Goal: Task Accomplishment & Management: Complete application form

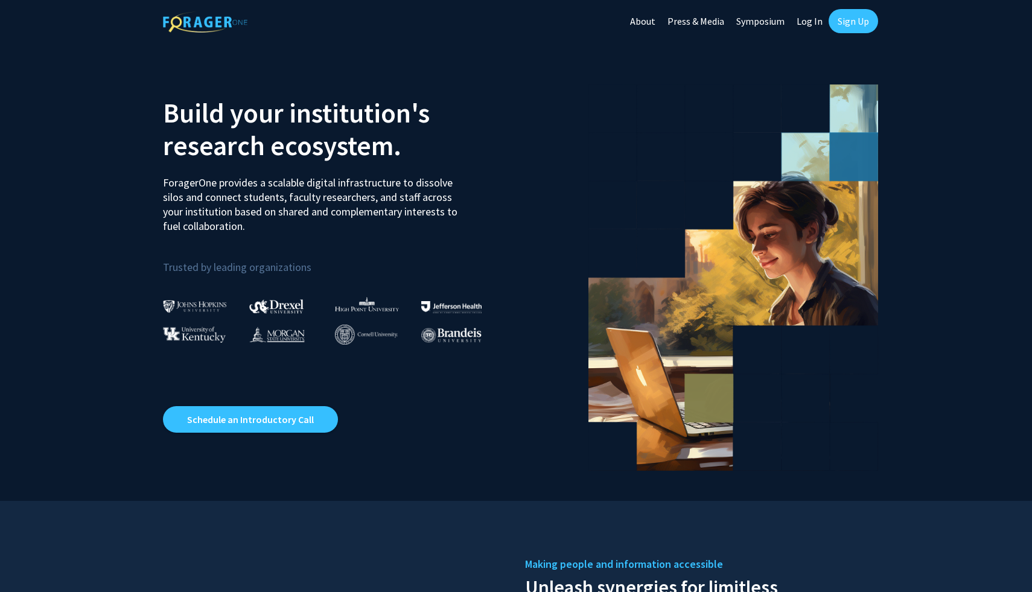
click at [834, 22] on link "Sign Up" at bounding box center [853, 21] width 49 height 24
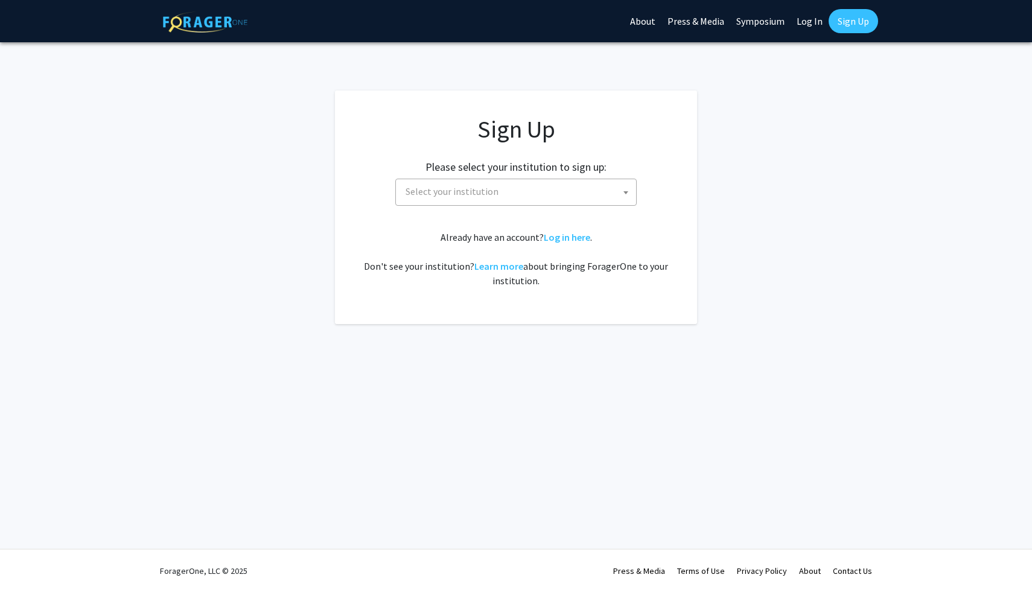
click at [534, 193] on span "Select your institution" at bounding box center [518, 191] width 235 height 25
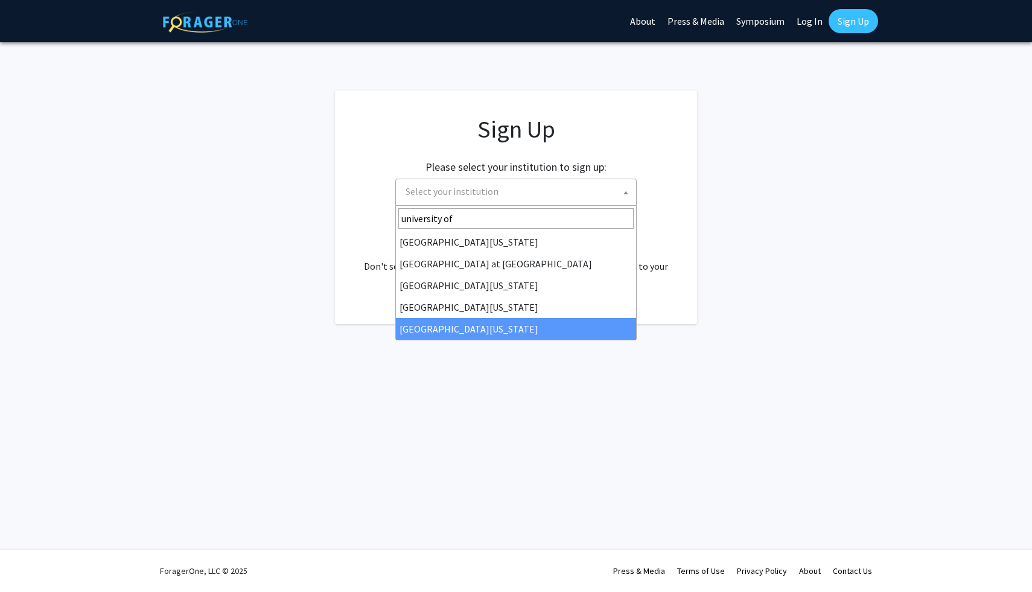
type input "university of"
select select "33"
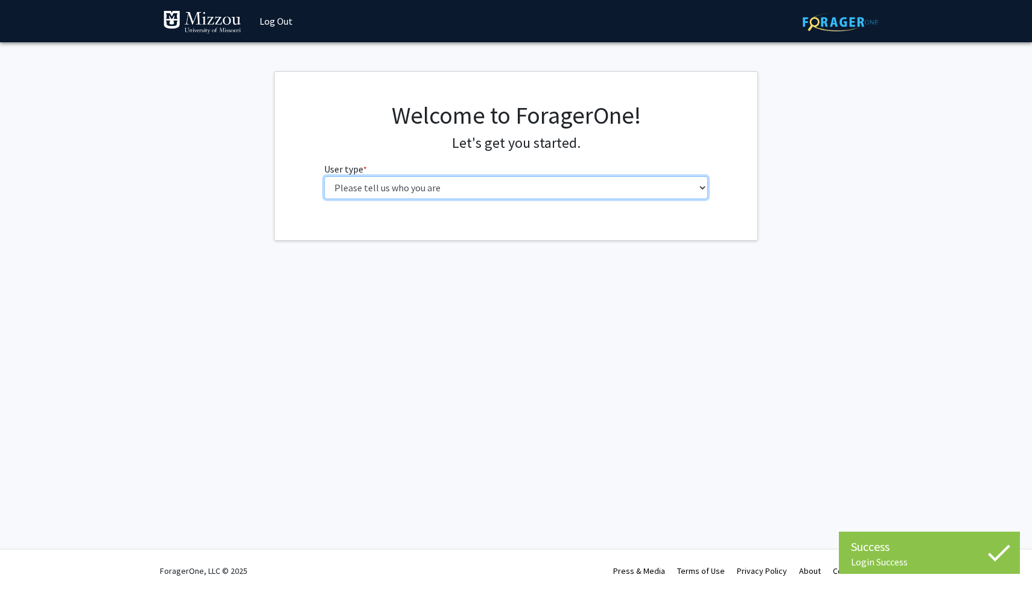
click at [557, 197] on select "Please tell us who you are Undergraduate Student Master's Student Doctoral Cand…" at bounding box center [516, 187] width 385 height 23
select select "1: undergrad"
click at [324, 176] on select "Please tell us who you are Undergraduate Student Master's Student Doctoral Cand…" at bounding box center [516, 187] width 385 height 23
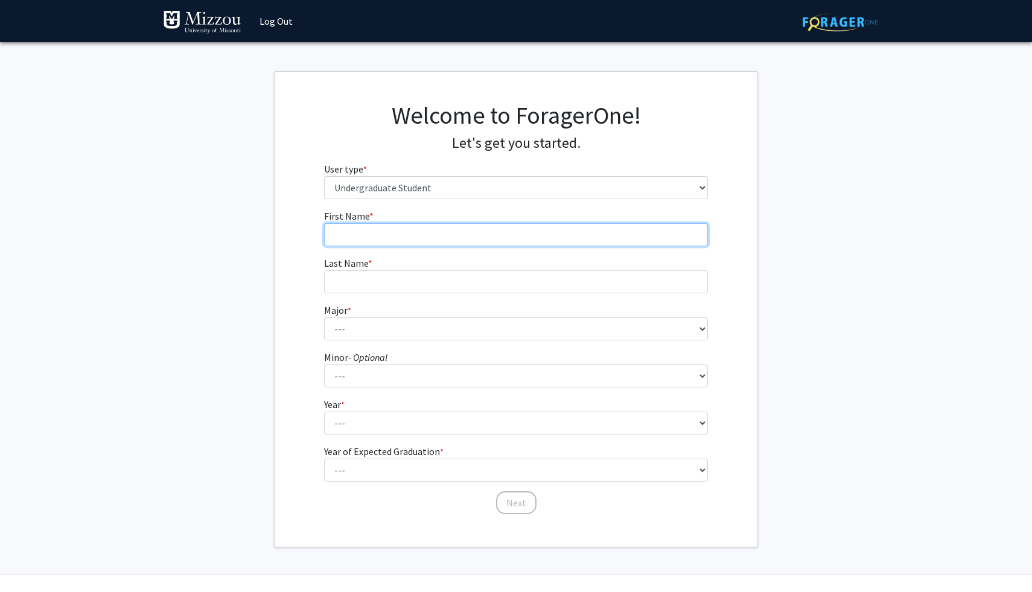
click at [485, 234] on input "First Name * required" at bounding box center [516, 234] width 385 height 23
type input "[GEOGRAPHIC_DATA]"
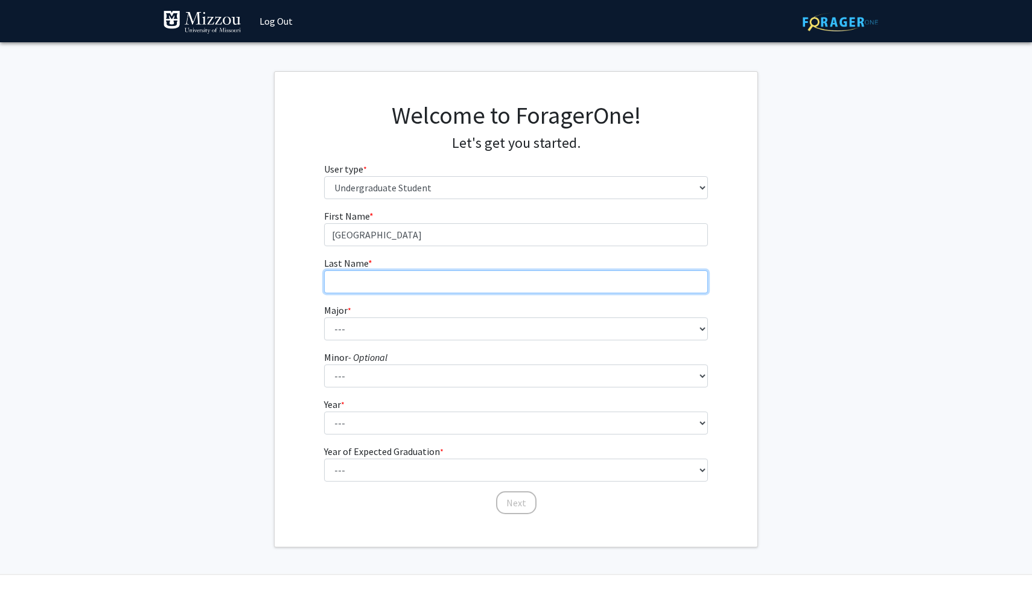
type input "[PERSON_NAME]"
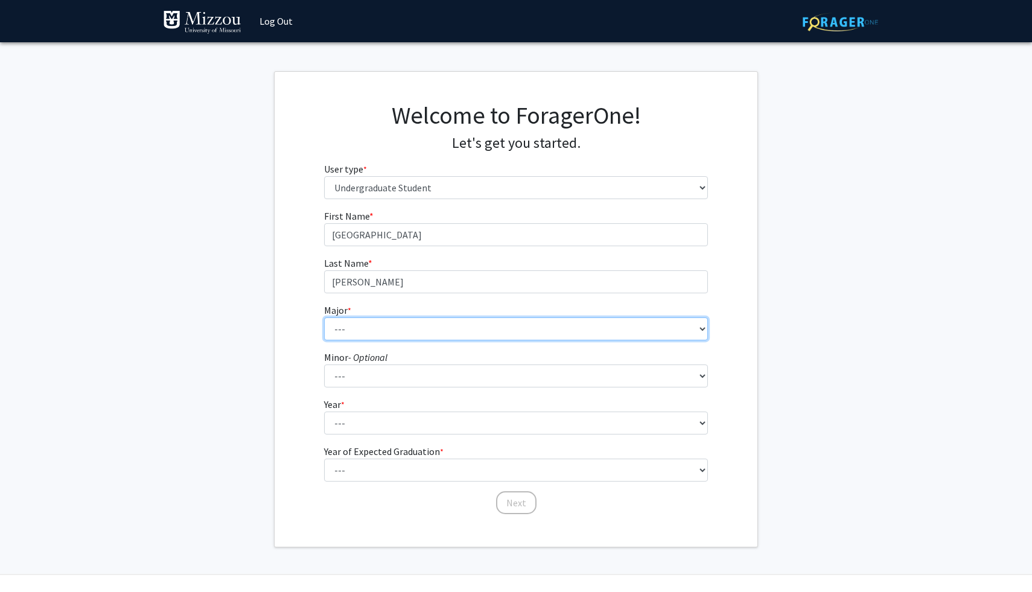
click at [401, 328] on select "--- Agribusiness Management Agricultural Education Agricultural Education: Comm…" at bounding box center [516, 329] width 385 height 23
select select "14: 2503"
click at [324, 318] on select "--- Agribusiness Management Agricultural Education Agricultural Education: Comm…" at bounding box center [516, 329] width 385 height 23
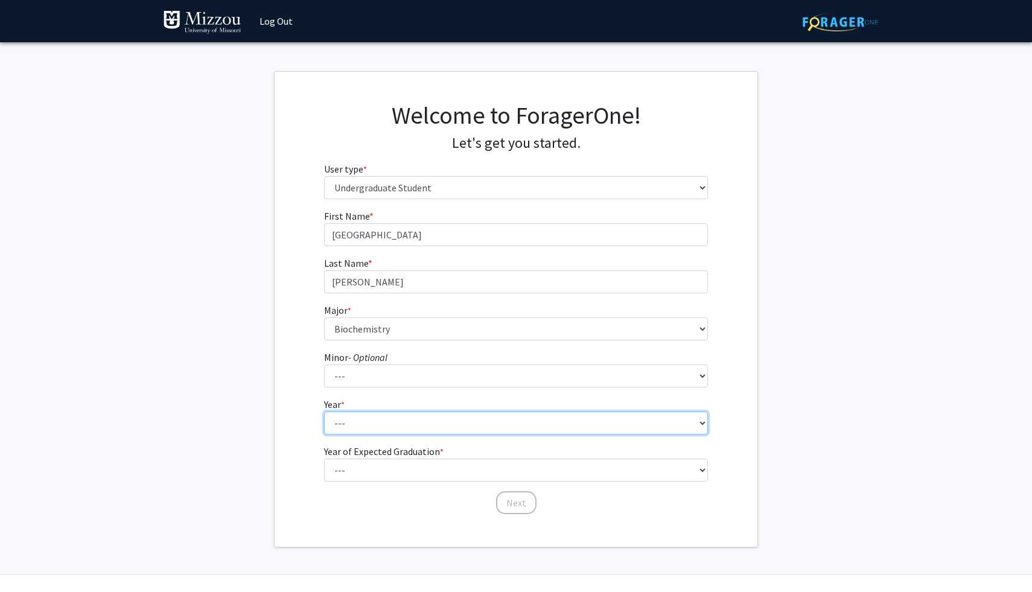
click at [382, 426] on select "--- First-year Sophomore Junior Senior Postbaccalaureate Certificate" at bounding box center [516, 423] width 385 height 23
select select "3: junior"
click at [324, 412] on select "--- First-year Sophomore Junior Senior Postbaccalaureate Certificate" at bounding box center [516, 423] width 385 height 23
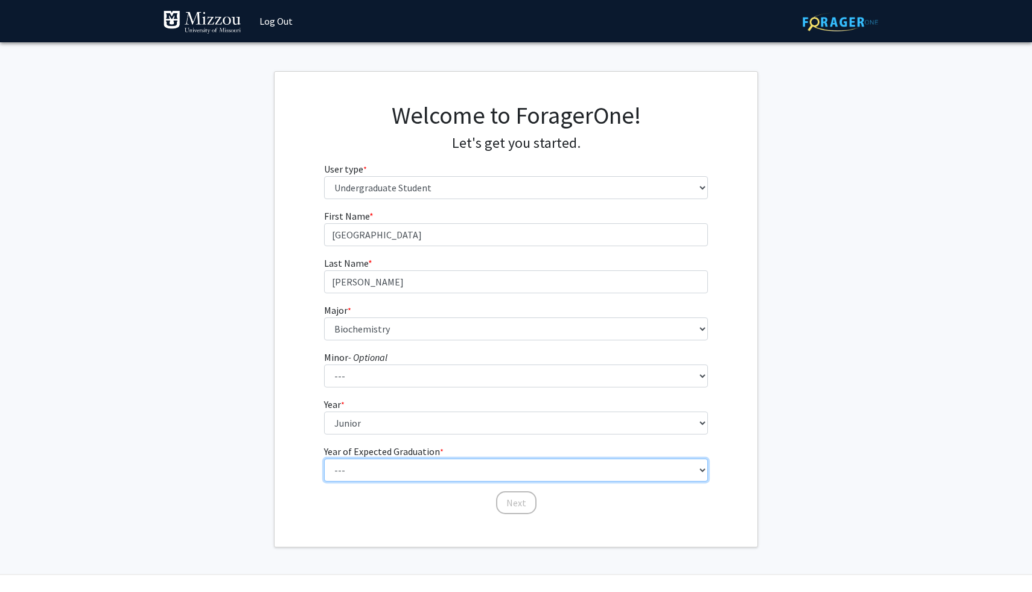
click at [383, 470] on select "--- 2025 2026 2027 2028 2029 2030 2031 2032 2033 2034" at bounding box center [516, 470] width 385 height 23
select select "3: 2027"
click at [324, 459] on select "--- 2025 2026 2027 2028 2029 2030 2031 2032 2033 2034" at bounding box center [516, 470] width 385 height 23
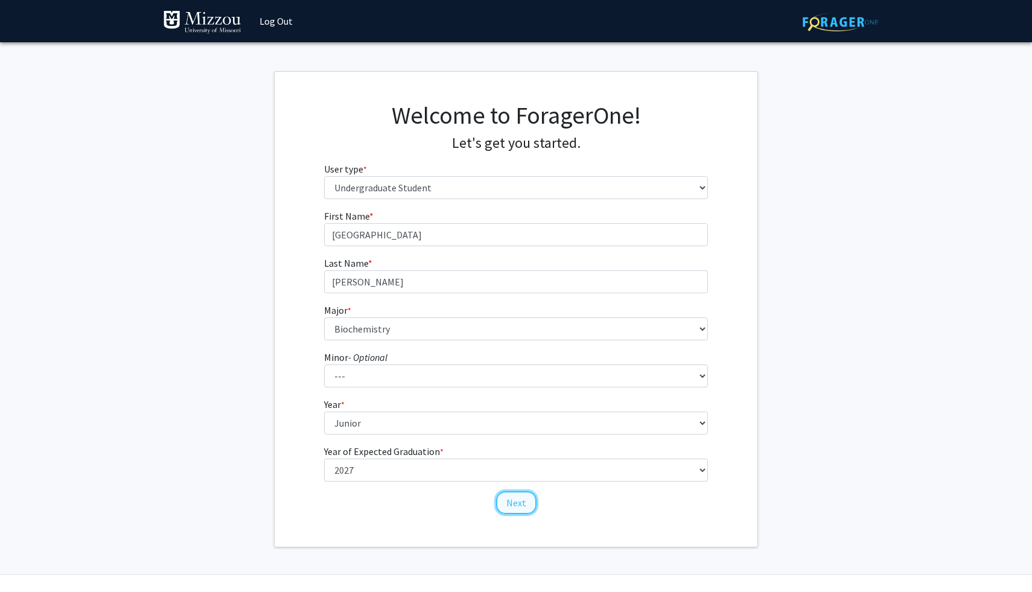
click at [514, 501] on button "Next" at bounding box center [516, 502] width 40 height 23
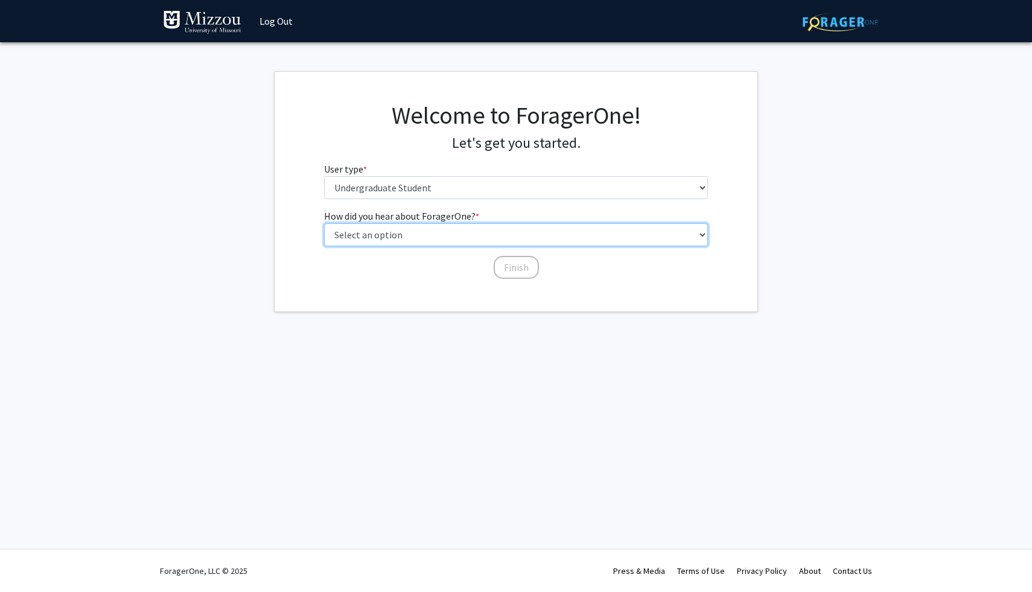
click at [522, 229] on select "Select an option Peer/student recommendation Faculty/staff recommendation Unive…" at bounding box center [516, 234] width 385 height 23
select select "3: university_website"
click at [324, 223] on select "Select an option Peer/student recommendation Faculty/staff recommendation Unive…" at bounding box center [516, 234] width 385 height 23
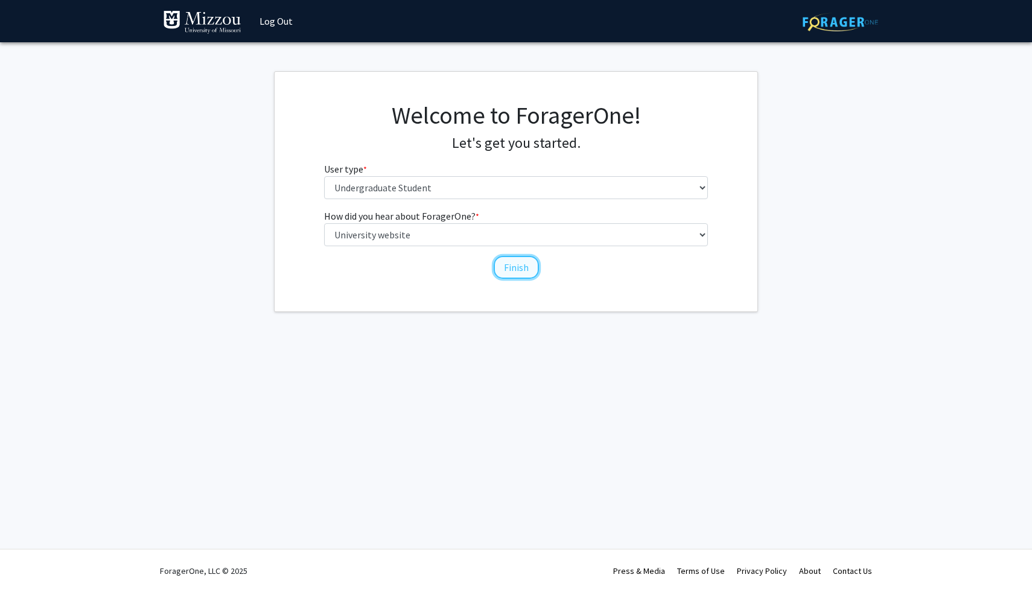
click at [532, 269] on button "Finish" at bounding box center [516, 267] width 45 height 23
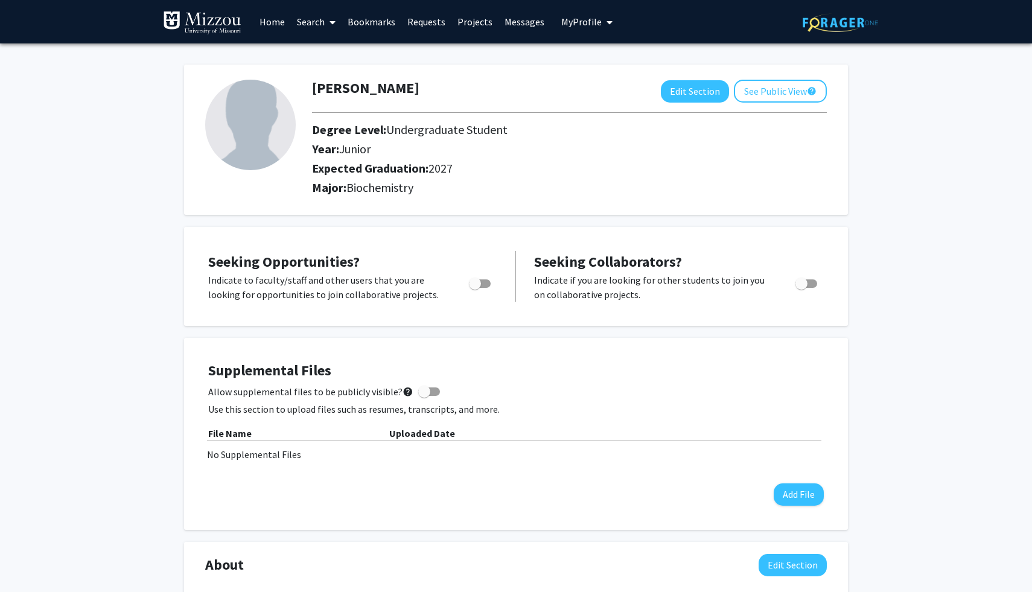
click at [479, 282] on span "Toggle" at bounding box center [475, 284] width 12 height 12
click at [475, 288] on input "Are you actively seeking opportunities?" at bounding box center [474, 288] width 1 height 1
checkbox input "true"
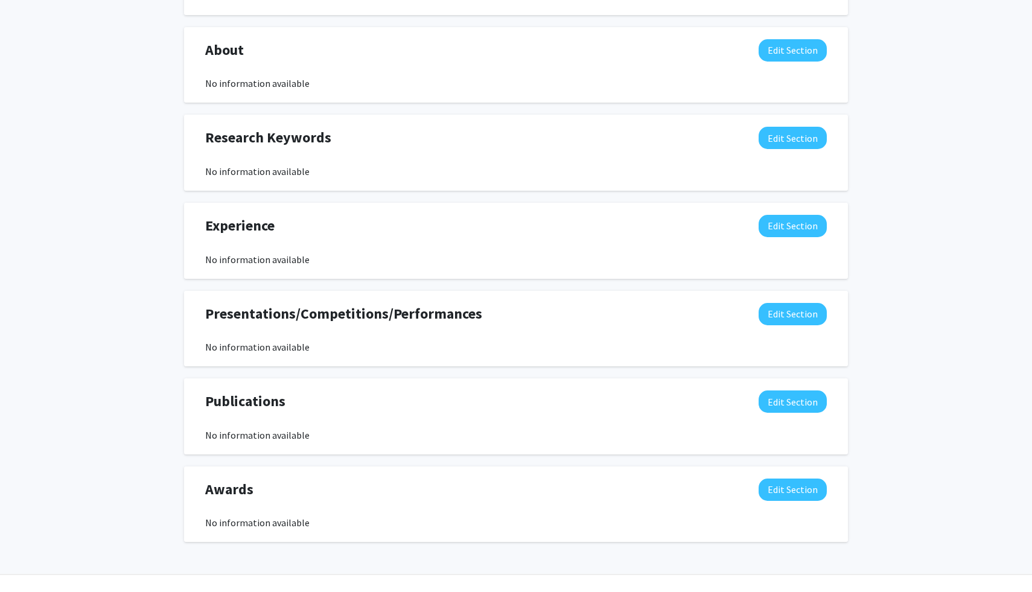
scroll to position [516, 0]
click at [800, 141] on button "Edit Section" at bounding box center [793, 137] width 68 height 22
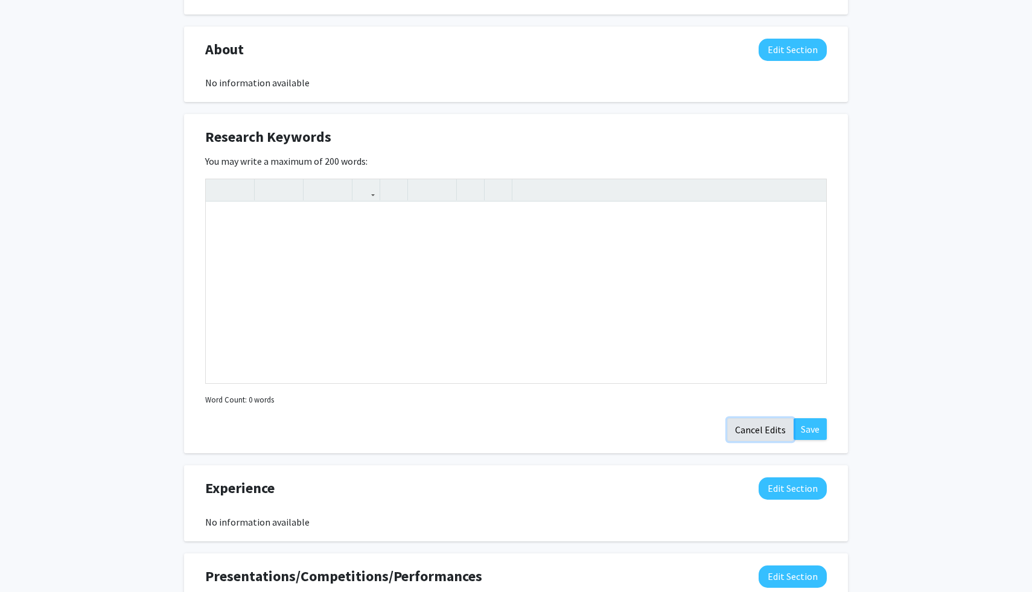
click at [754, 432] on button "Cancel Edits" at bounding box center [760, 429] width 66 height 23
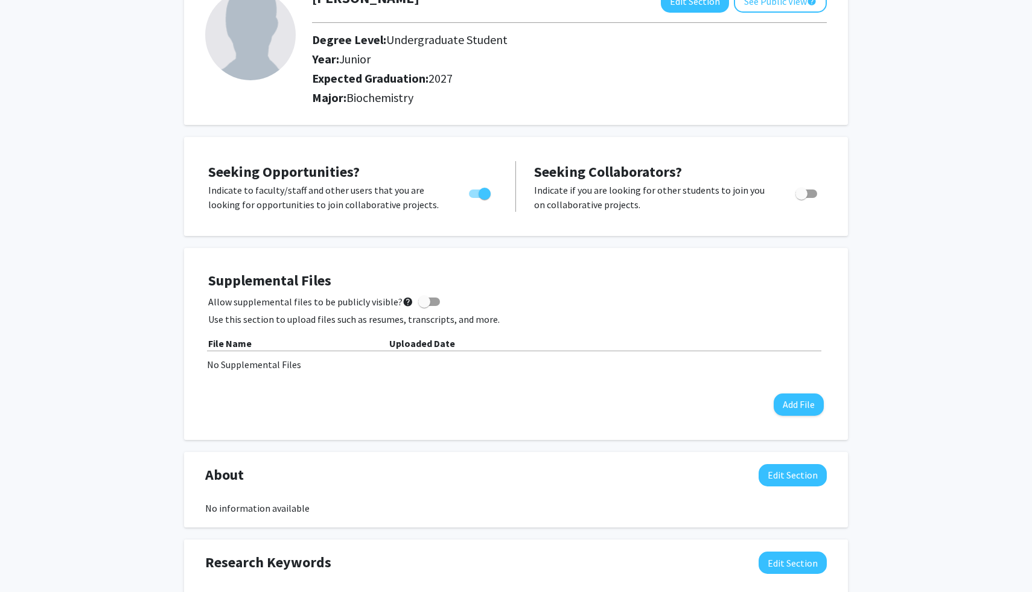
scroll to position [0, 0]
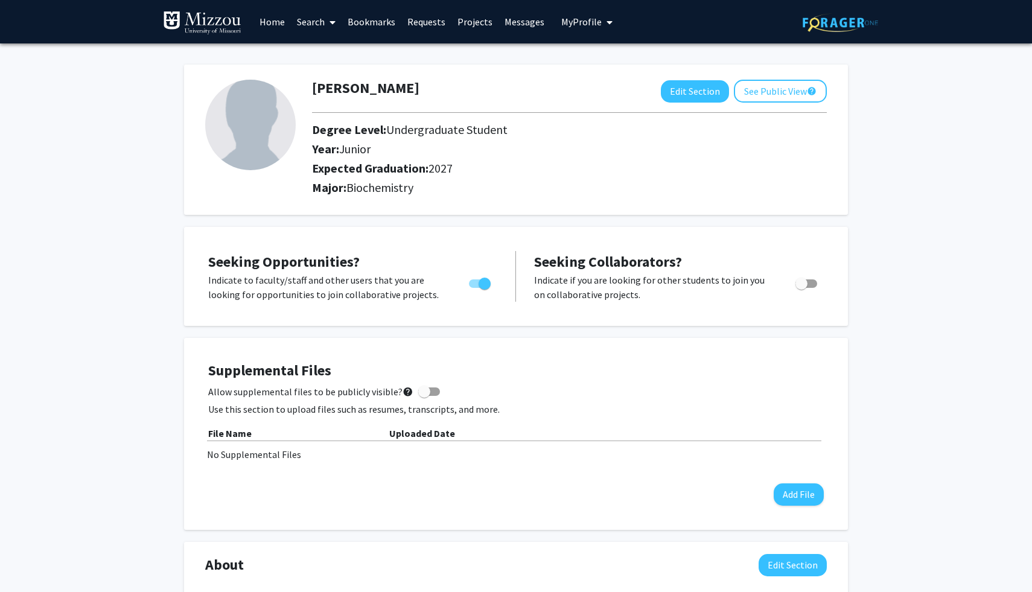
click at [327, 20] on span at bounding box center [330, 22] width 11 height 42
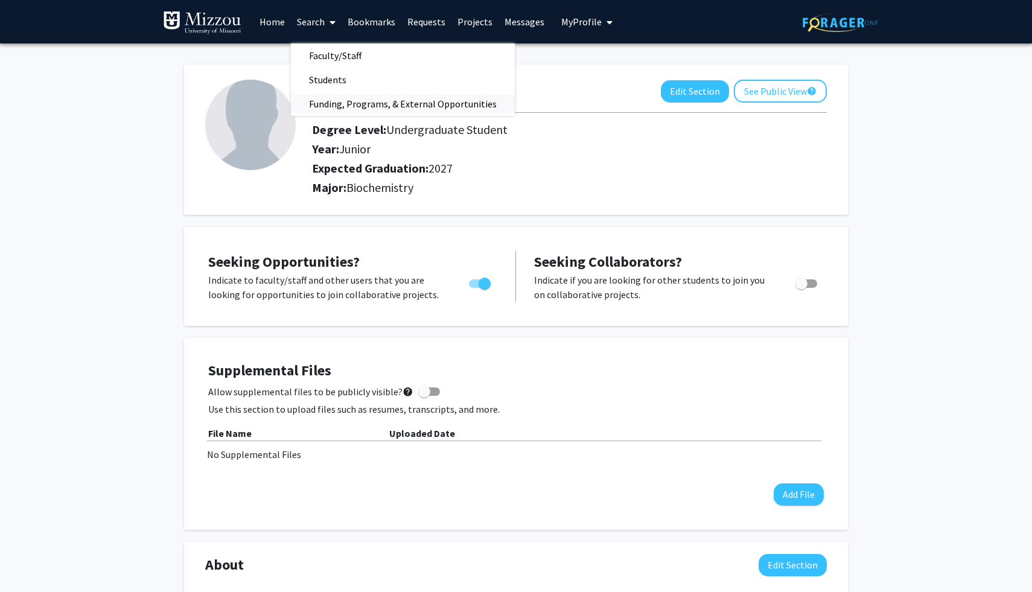
click at [334, 107] on span "Funding, Programs, & External Opportunities" at bounding box center [403, 104] width 224 height 24
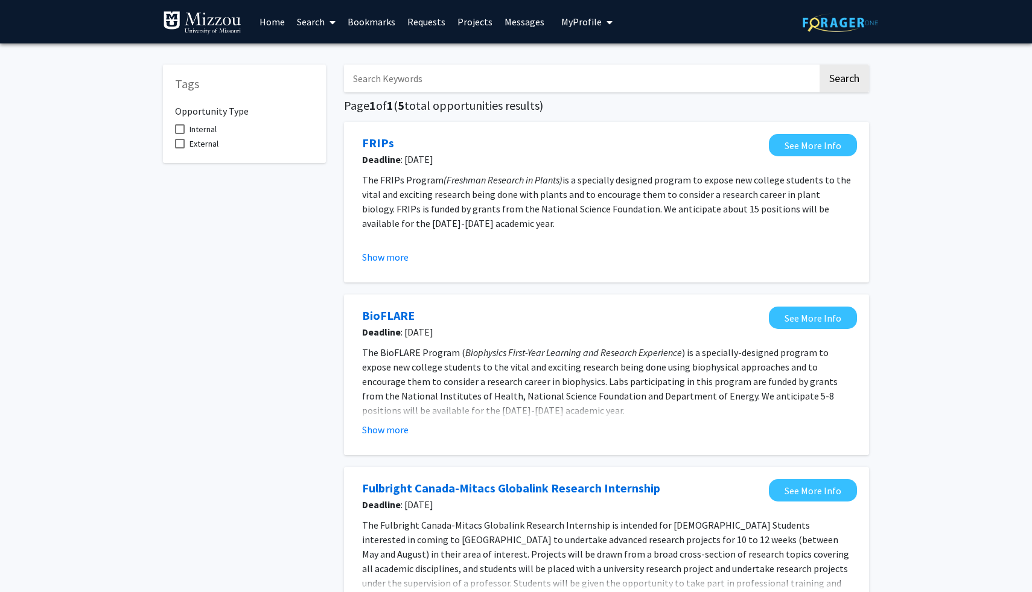
click at [466, 23] on link "Projects" at bounding box center [475, 22] width 47 height 42
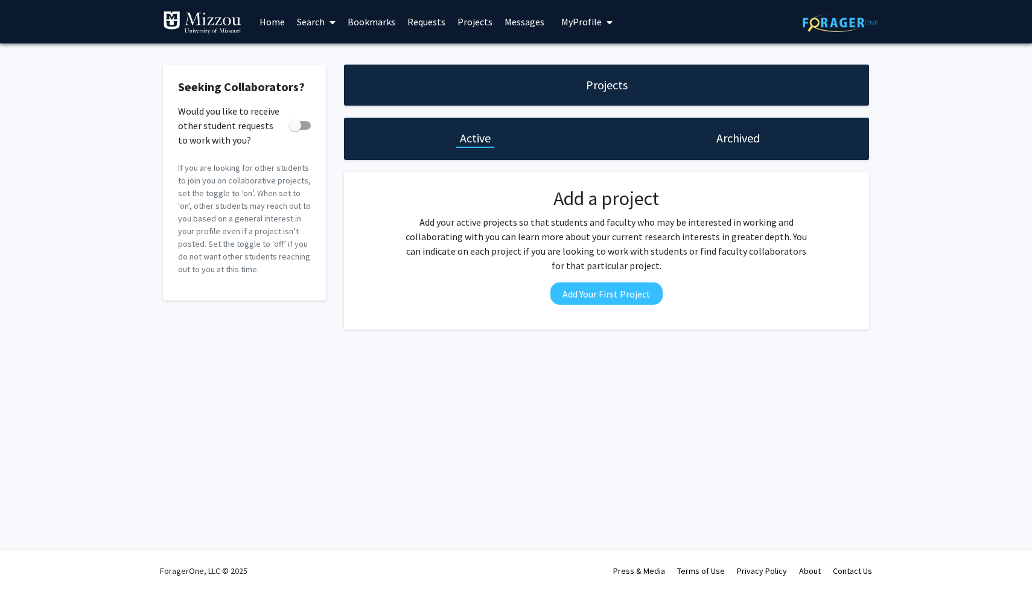
click at [427, 20] on link "Requests" at bounding box center [426, 22] width 50 height 42
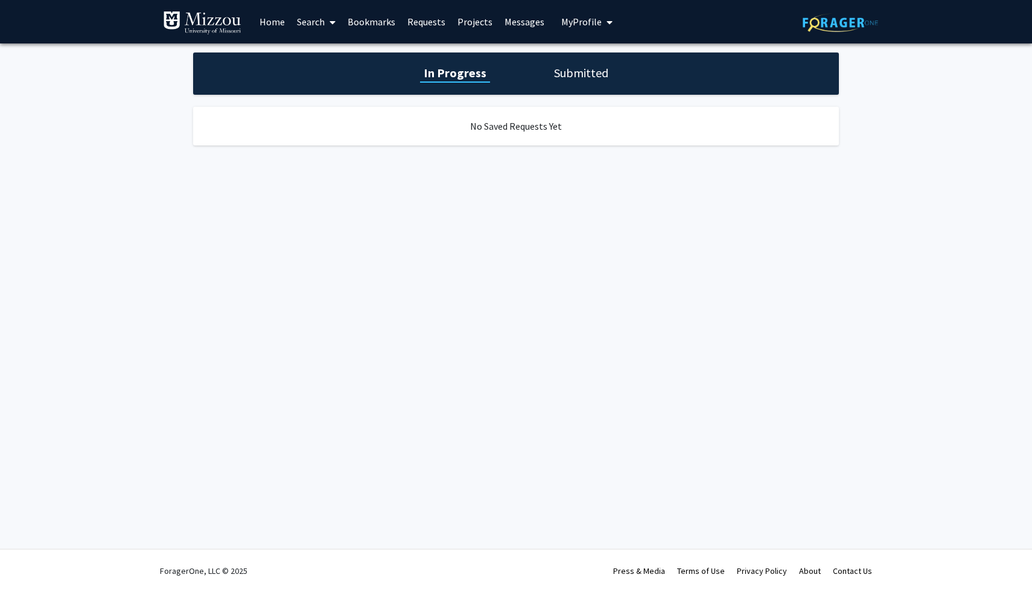
click at [359, 18] on link "Bookmarks" at bounding box center [372, 22] width 60 height 42
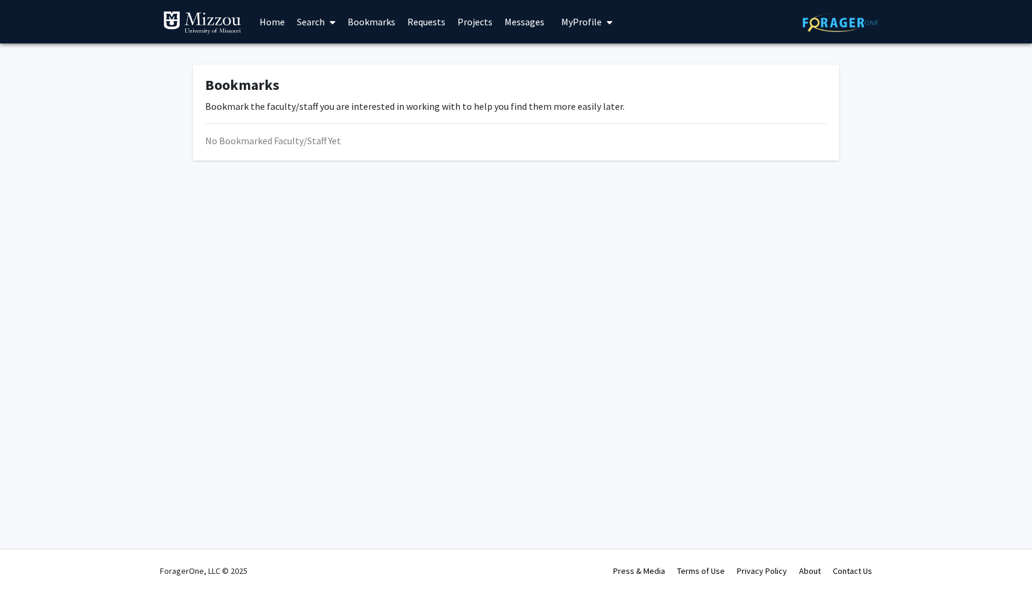
click at [306, 22] on link "Search" at bounding box center [316, 22] width 51 height 42
click at [326, 56] on span "Faculty/Staff" at bounding box center [335, 55] width 89 height 24
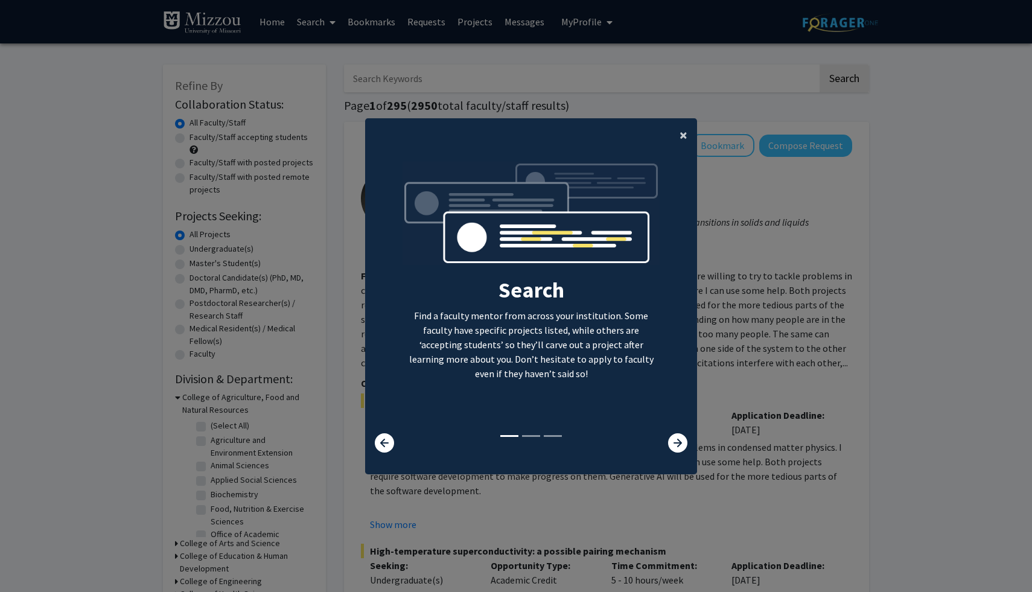
click at [683, 135] on span "×" at bounding box center [684, 135] width 8 height 19
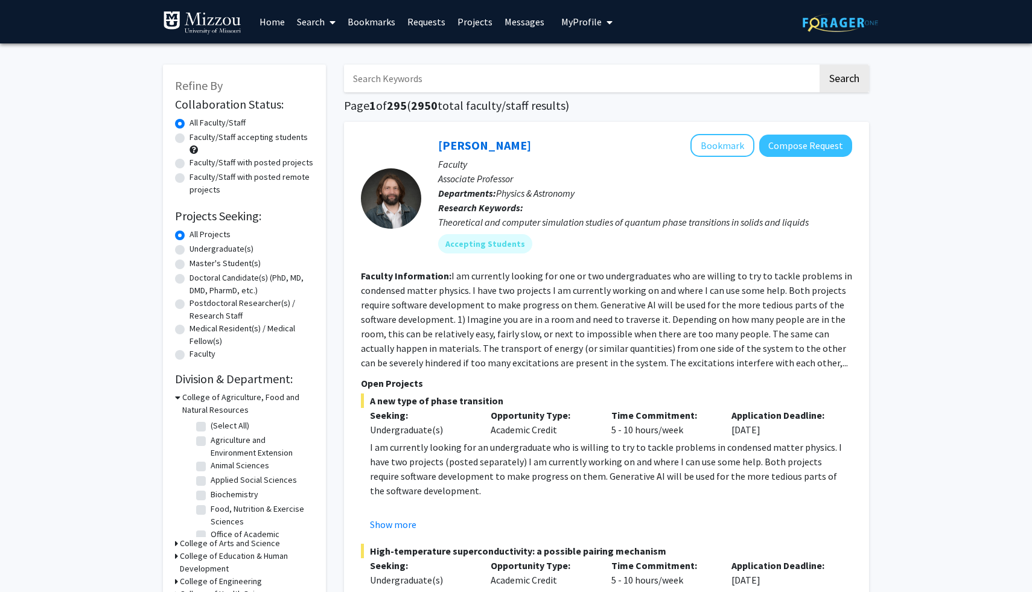
click at [429, 84] on input "Search Keywords" at bounding box center [581, 79] width 474 height 28
type input "fang"
click at [820, 65] on button "Search" at bounding box center [844, 79] width 49 height 28
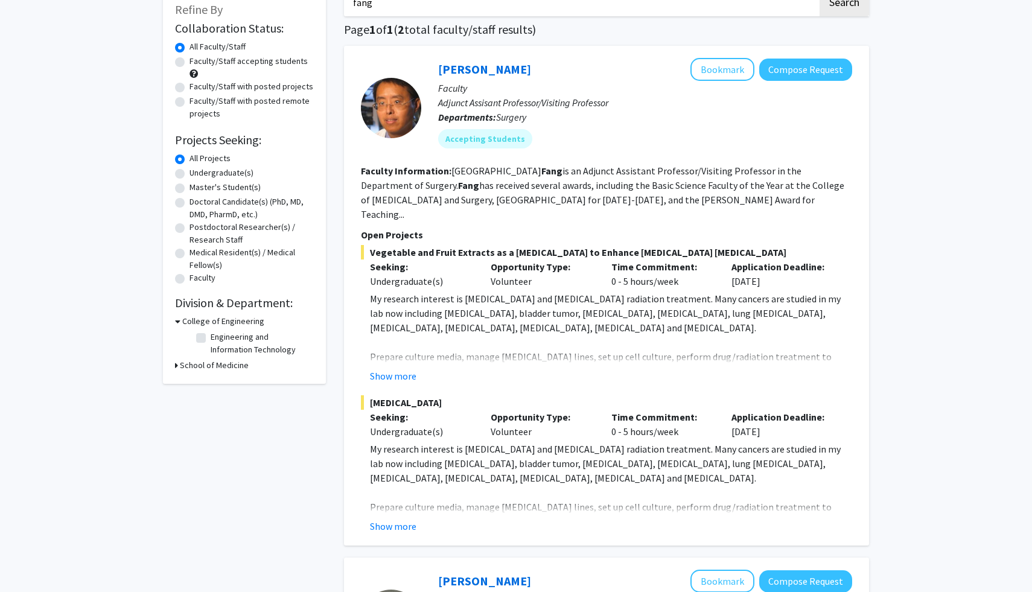
scroll to position [71, 0]
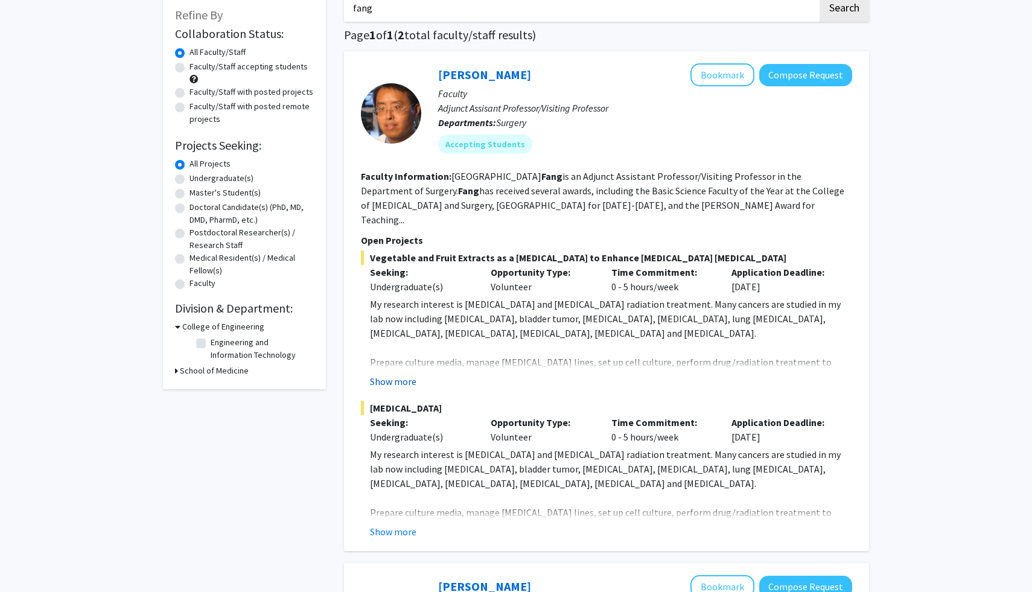
click at [400, 374] on button "Show more" at bounding box center [393, 381] width 46 height 14
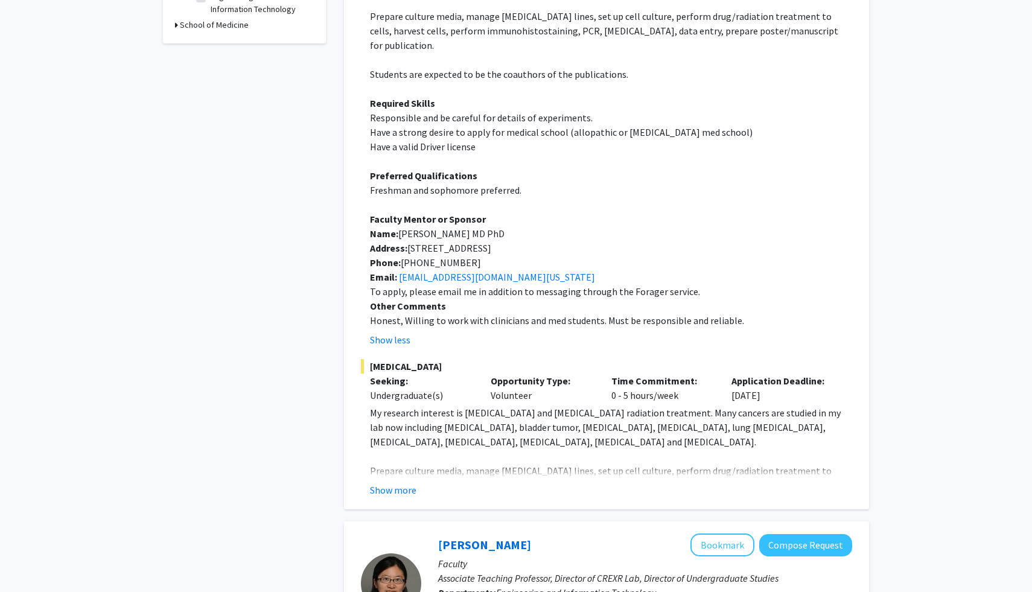
scroll to position [420, 0]
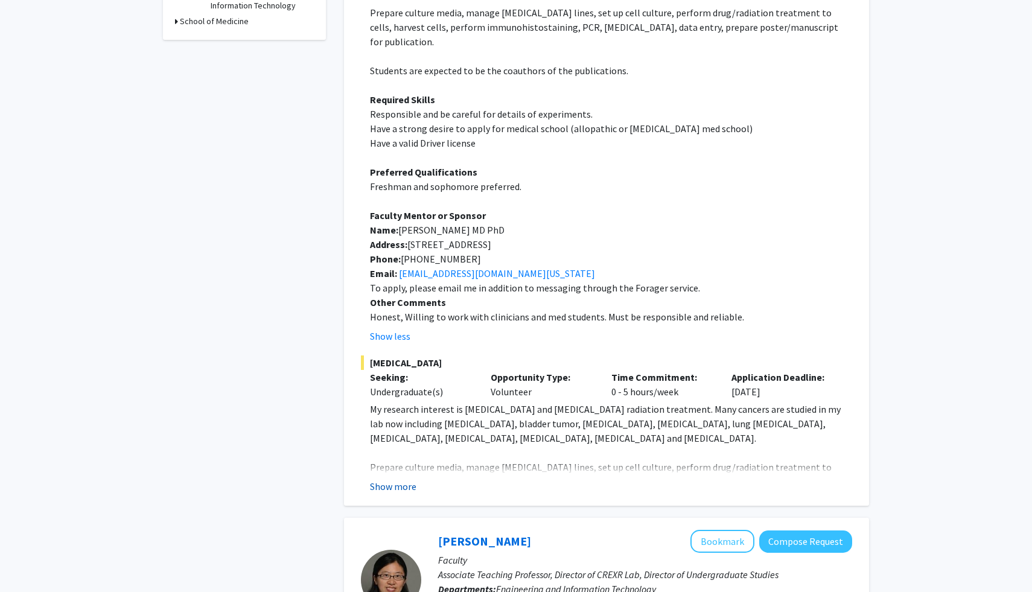
click at [407, 479] on button "Show more" at bounding box center [393, 486] width 46 height 14
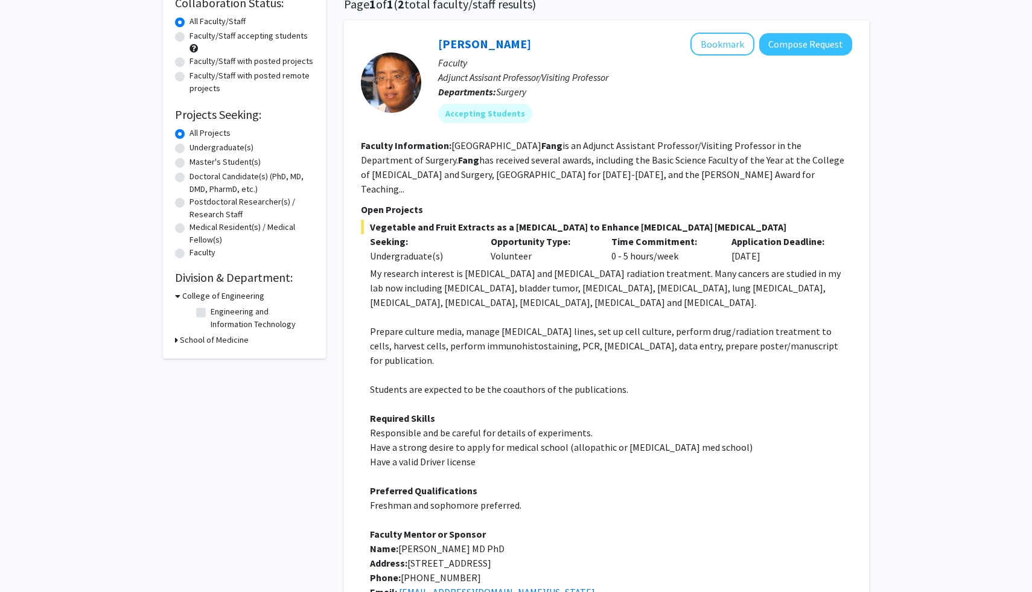
scroll to position [0, 0]
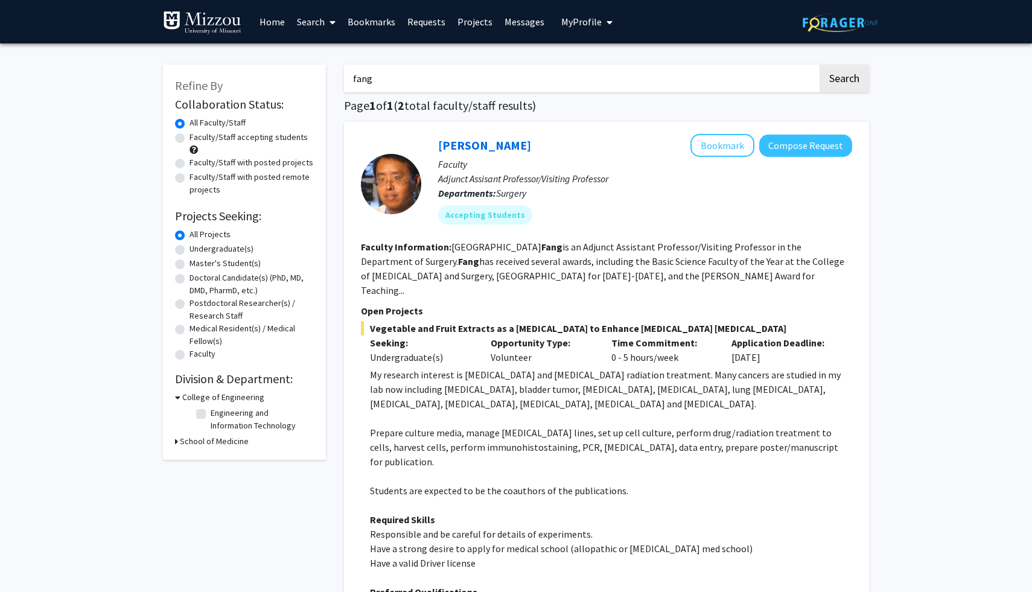
drag, startPoint x: 409, startPoint y: 78, endPoint x: 334, endPoint y: 63, distance: 76.4
click at [528, 109] on h1 "Page 1 of 1 ( 2 total faculty/staff results)" at bounding box center [606, 105] width 525 height 14
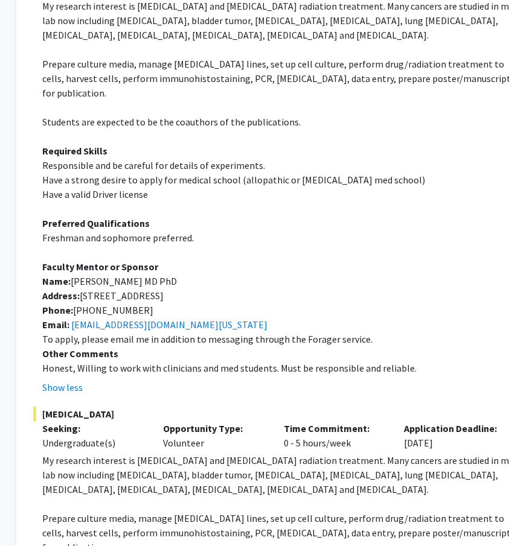
scroll to position [368, 174]
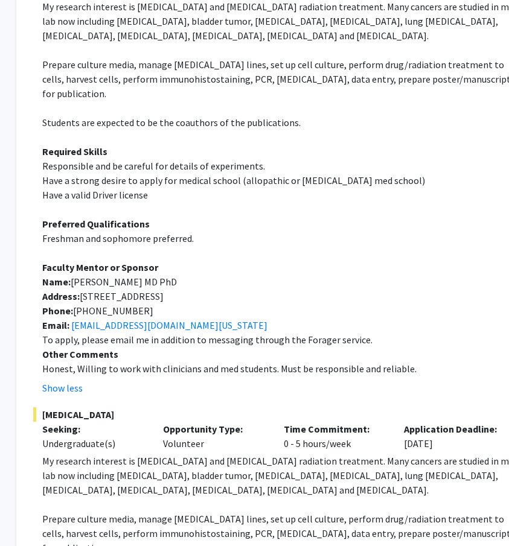
click at [286, 231] on p "Freshman and sophomore preferred." at bounding box center [283, 238] width 482 height 14
